Goal: Information Seeking & Learning: Learn about a topic

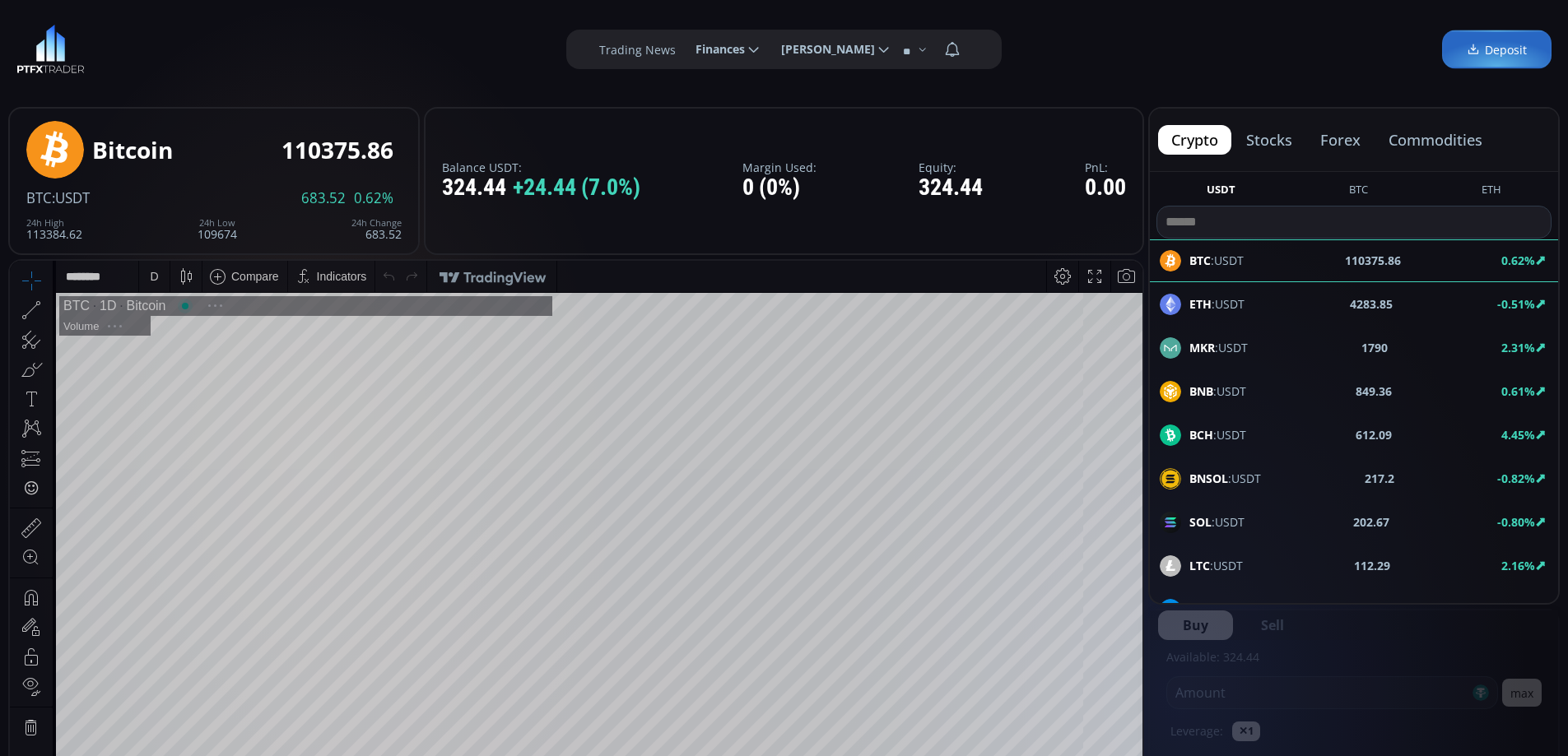
scroll to position [228, 0]
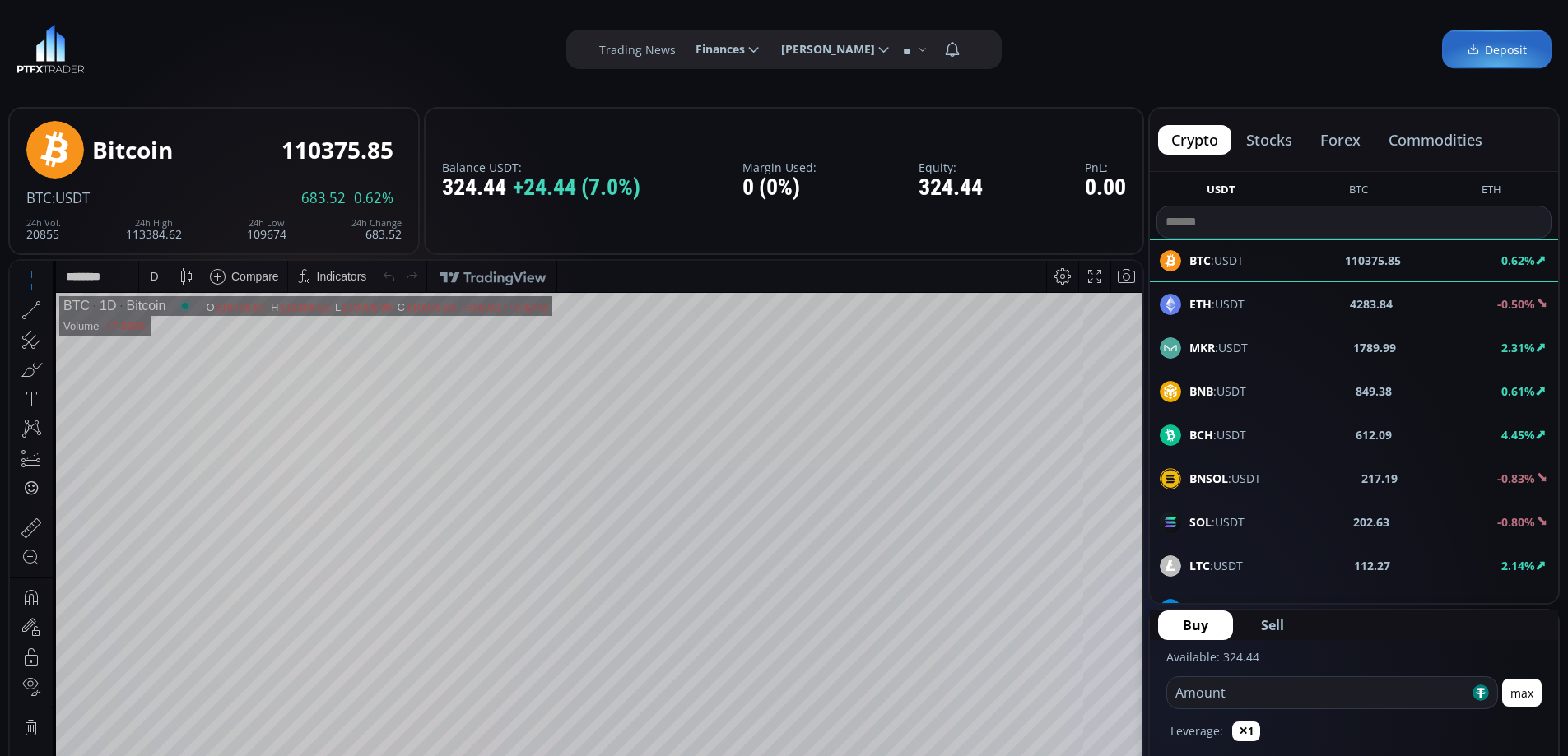
click at [1345, 139] on button "forex" at bounding box center [1341, 140] width 67 height 30
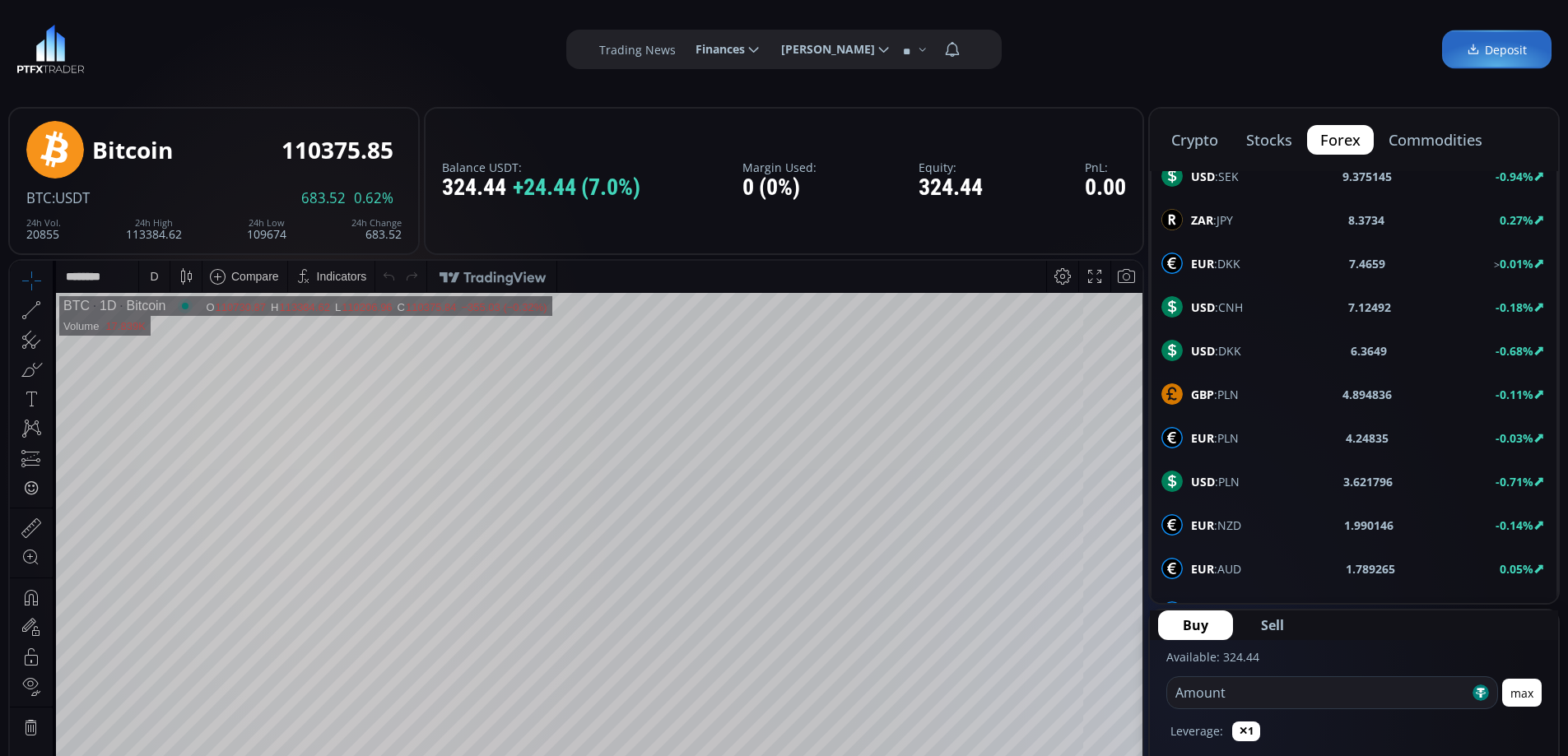
scroll to position [881, 0]
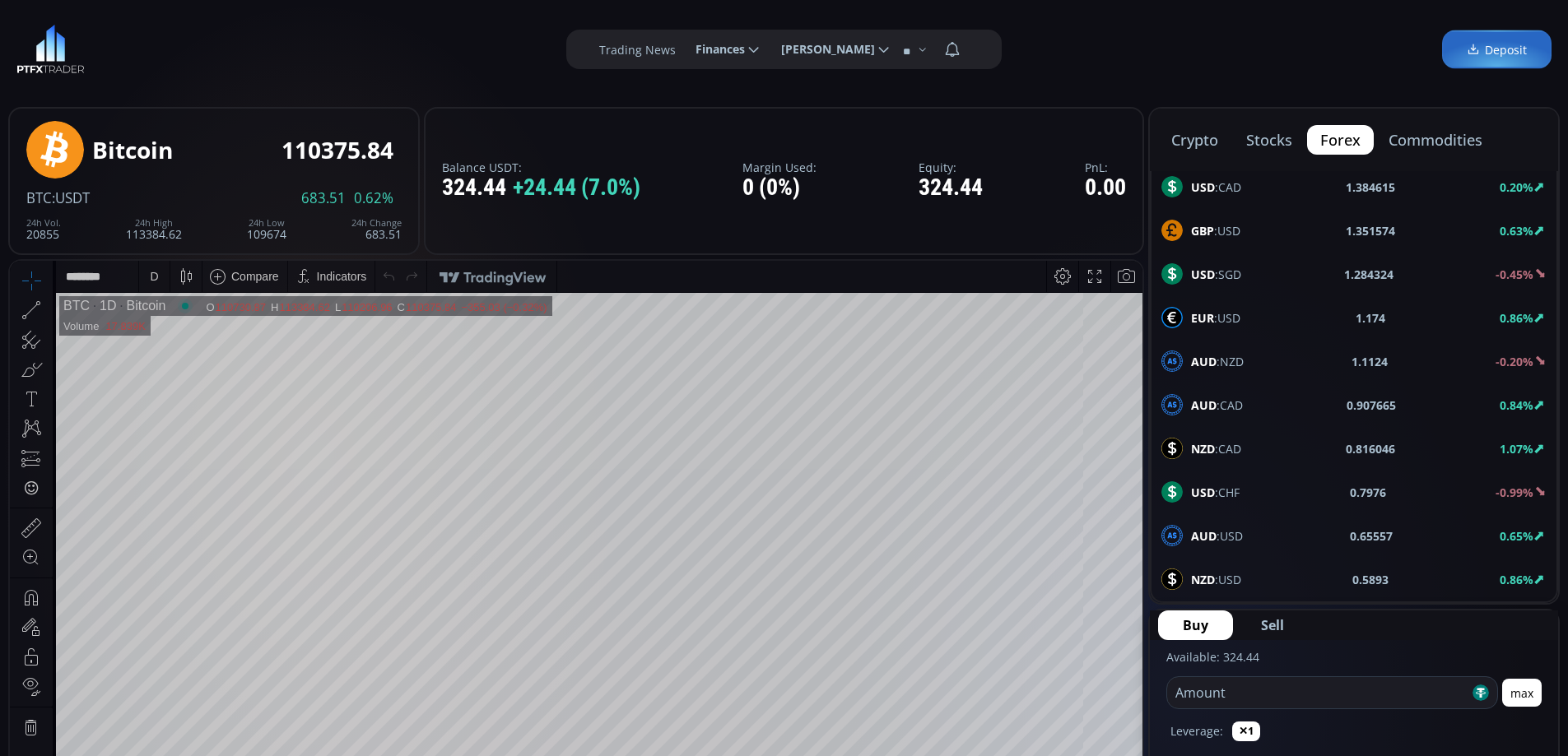
click at [1224, 531] on span "AUD :USD" at bounding box center [1217, 536] width 52 height 18
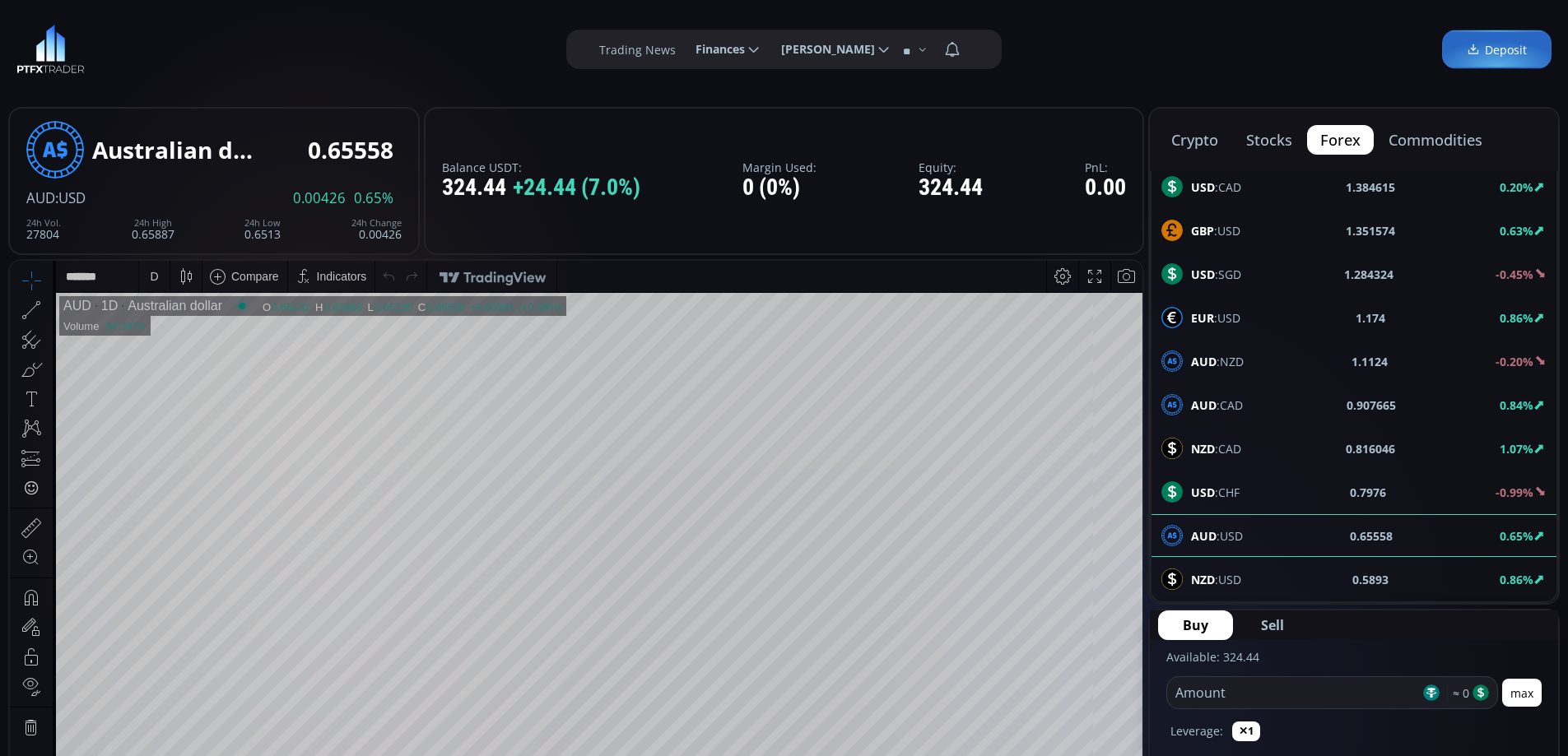
click at [155, 273] on div "D" at bounding box center [154, 276] width 8 height 13
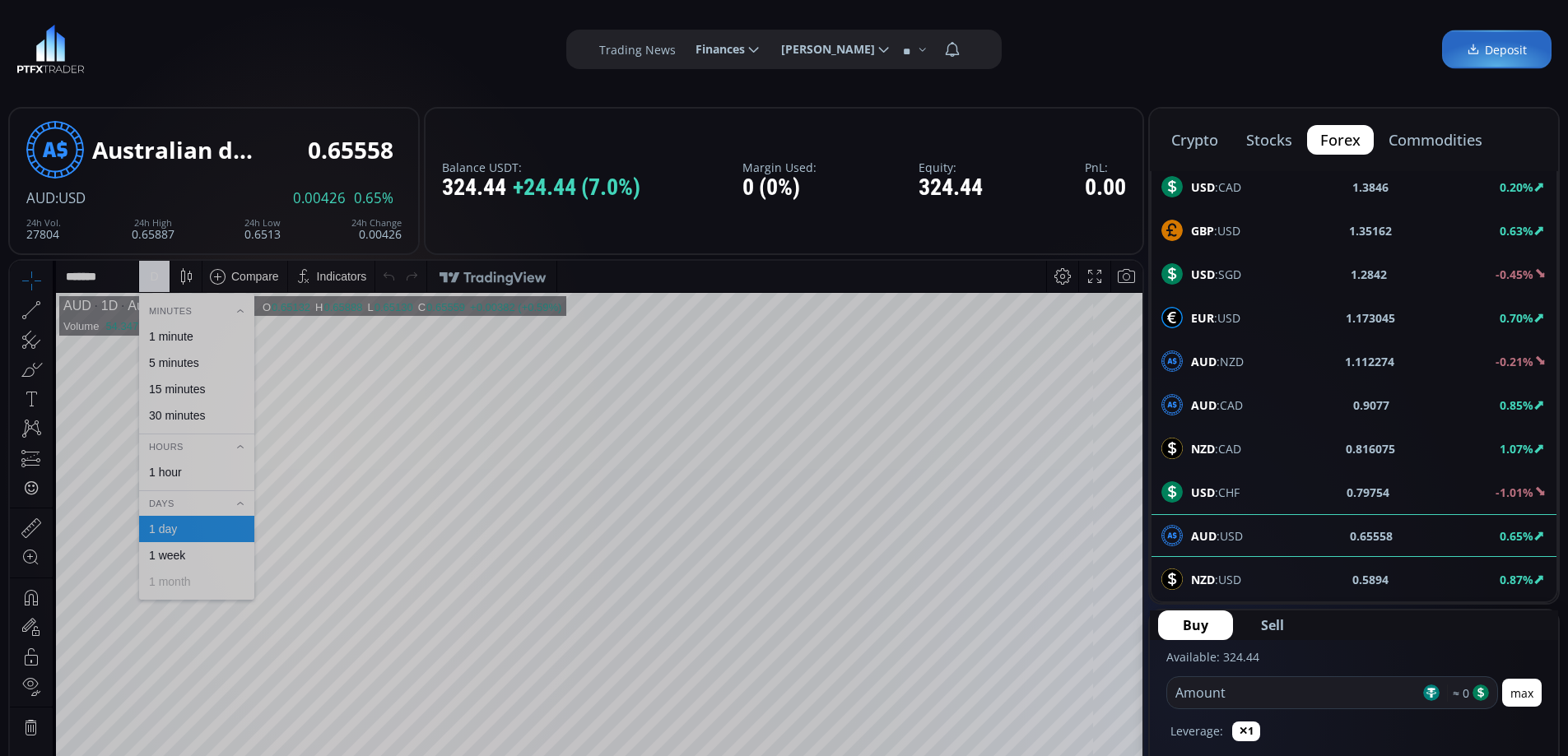
click at [172, 472] on div "1 hour" at bounding box center [164, 472] width 32 height 13
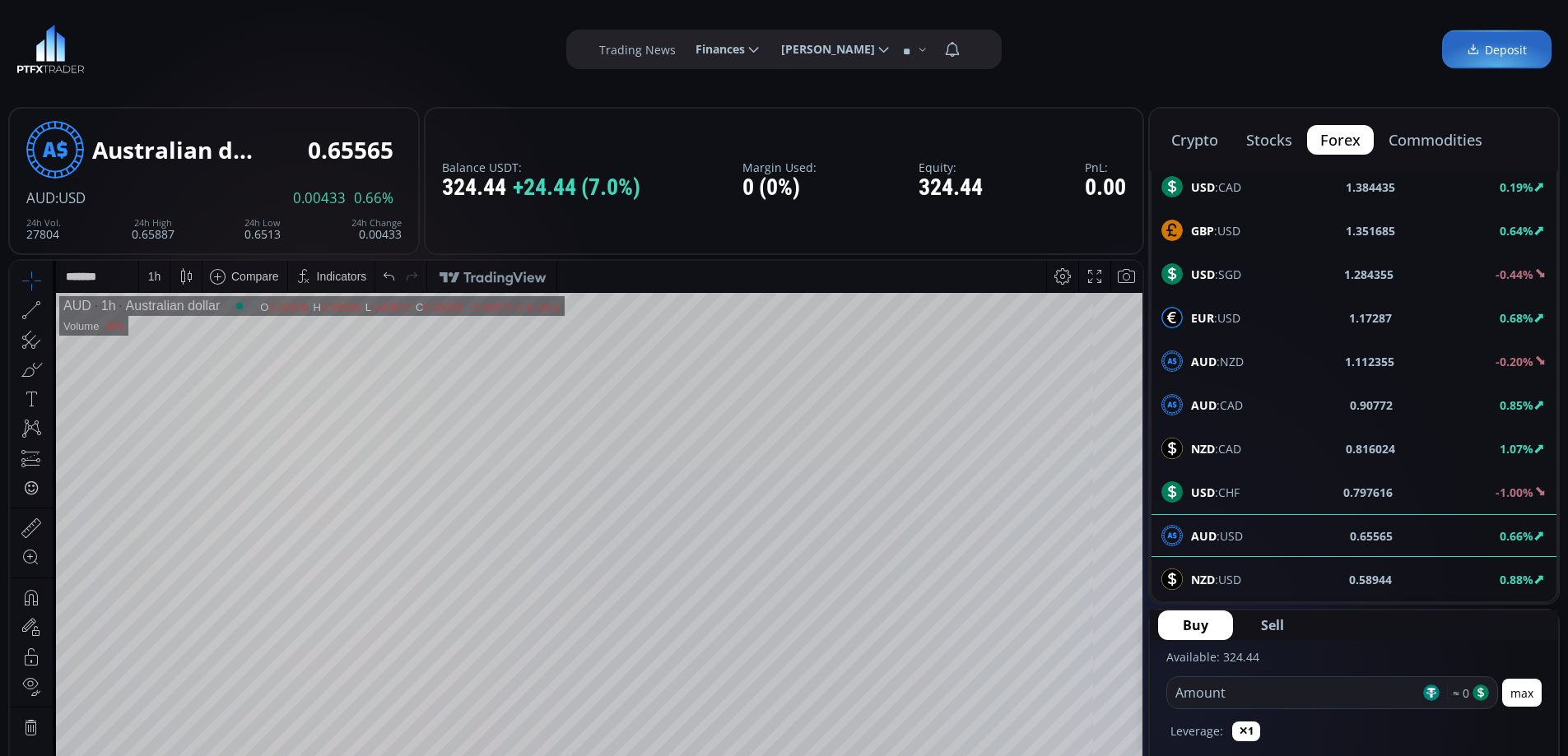
click at [1202, 138] on button "crypto" at bounding box center [1194, 140] width 73 height 30
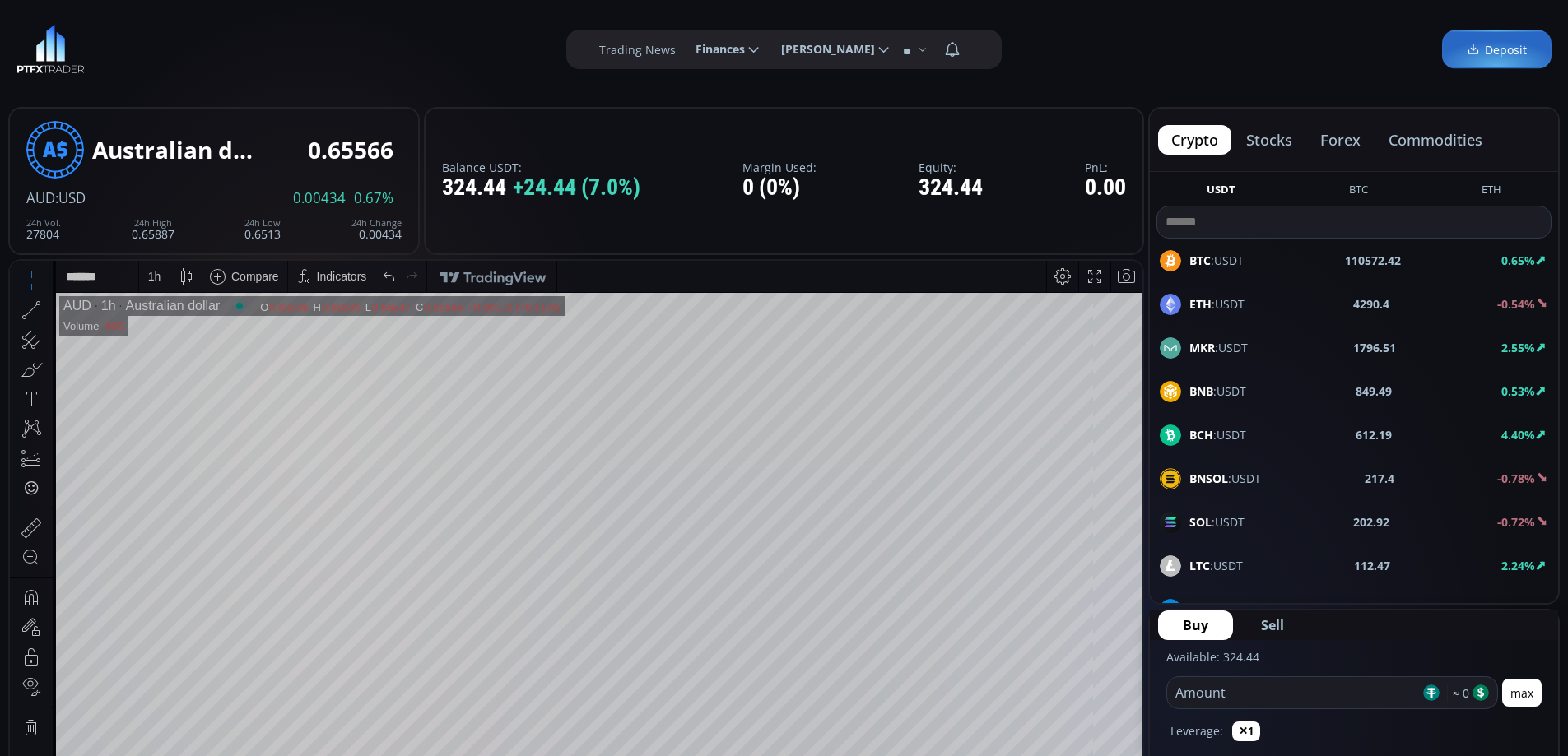
click at [1218, 254] on span "BTC :USDT" at bounding box center [1216, 261] width 54 height 18
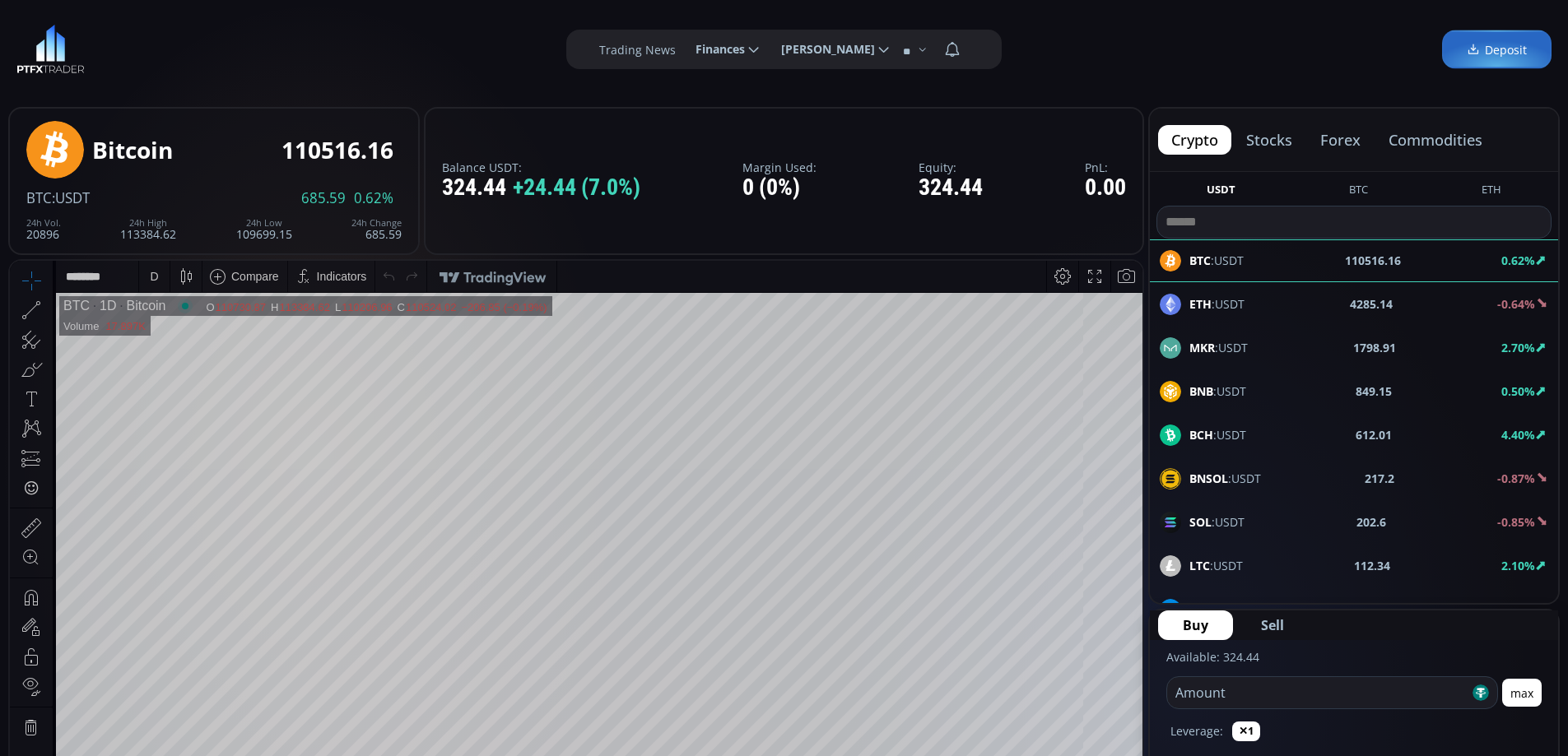
click at [1335, 139] on button "forex" at bounding box center [1341, 140] width 67 height 30
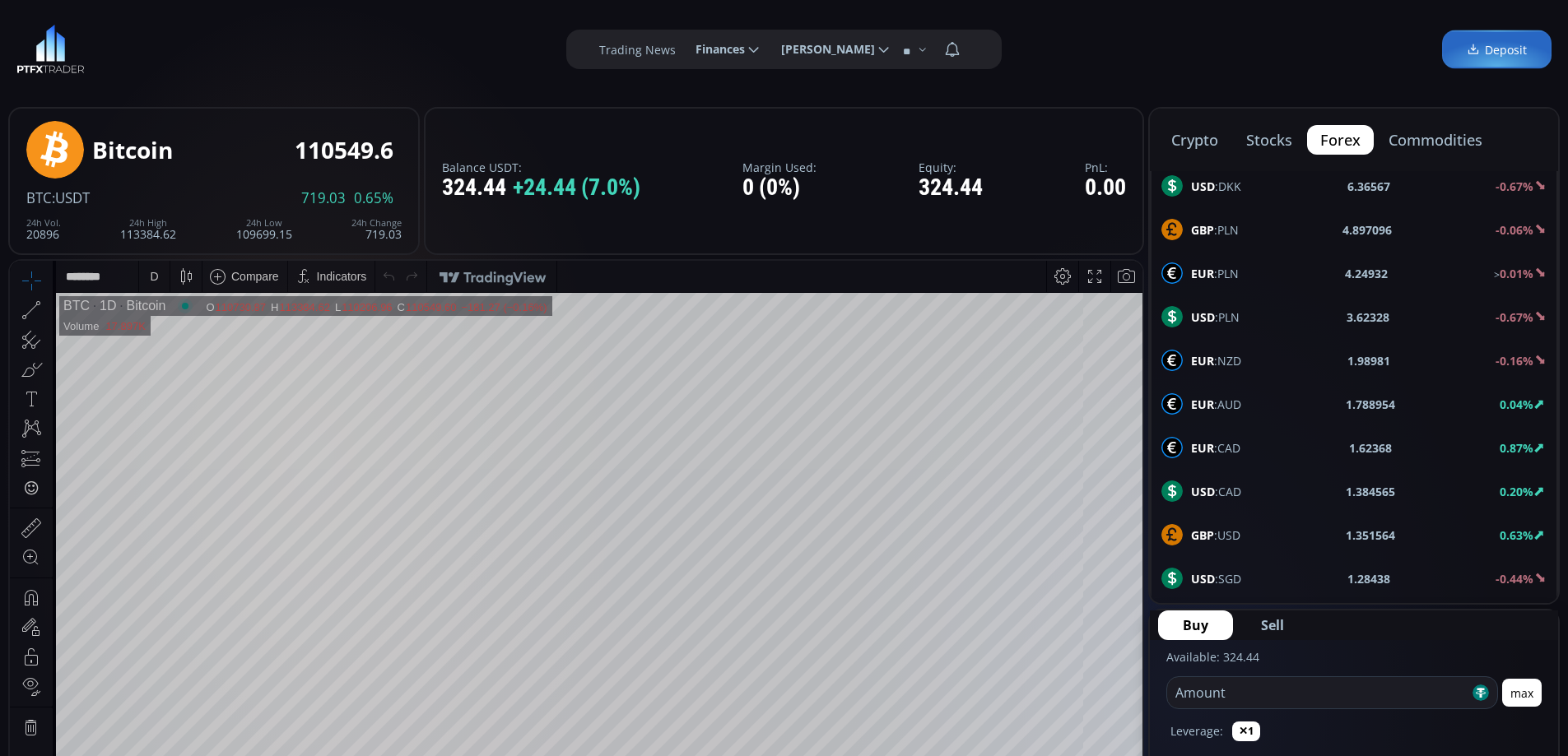
scroll to position [881, 0]
click at [1223, 580] on span "NZD :USD" at bounding box center [1216, 580] width 50 height 18
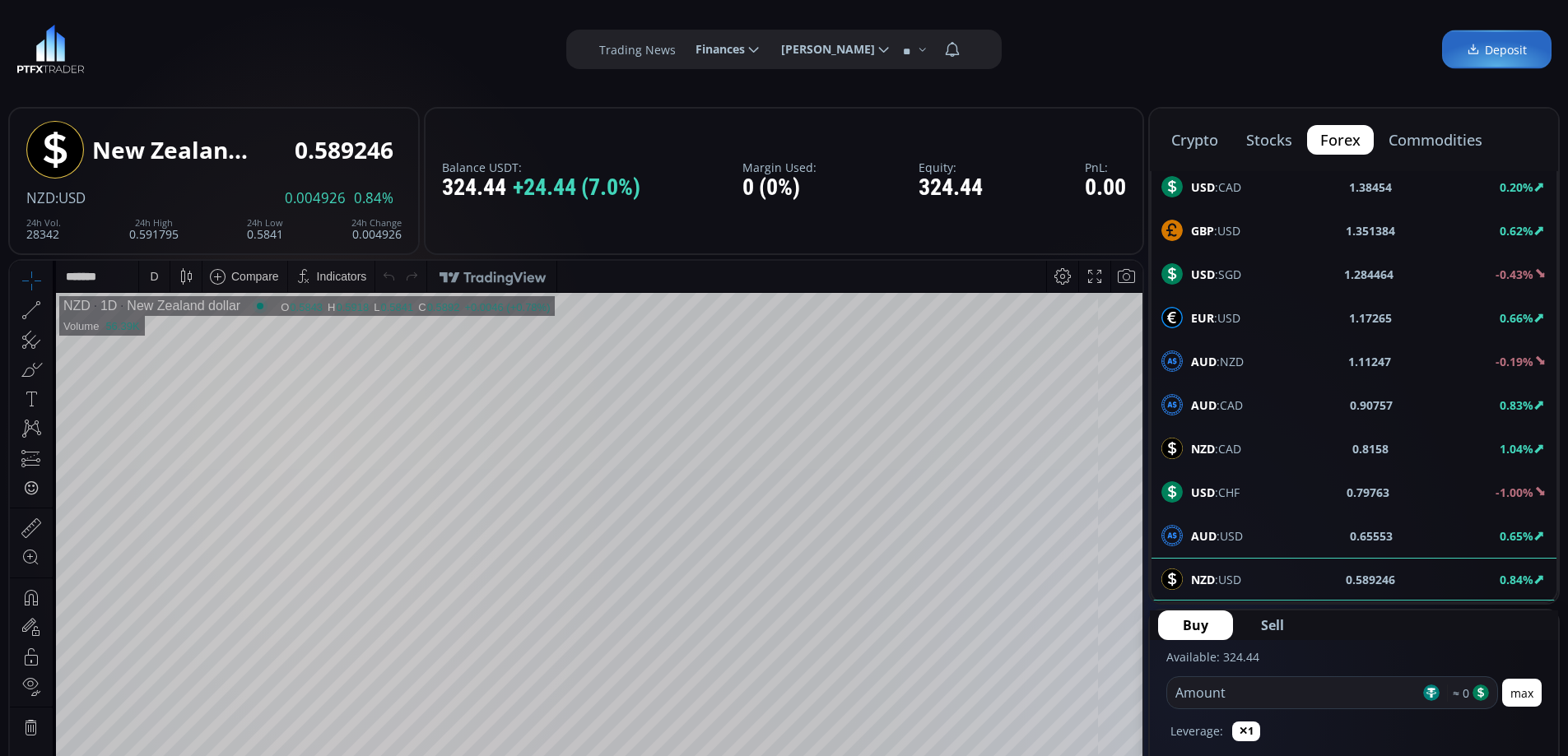
scroll to position [83, 0]
